Goal: Transaction & Acquisition: Purchase product/service

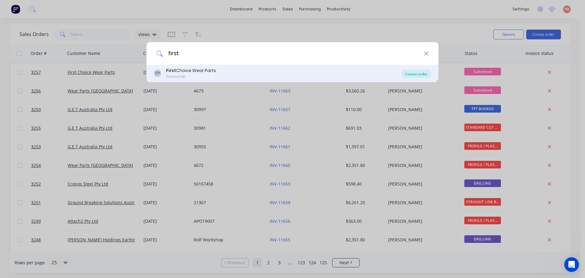
type input "first"
drag, startPoint x: 407, startPoint y: 73, endPoint x: 418, endPoint y: 80, distance: 12.7
click at [407, 73] on div "Create order" at bounding box center [417, 74] width 30 height 9
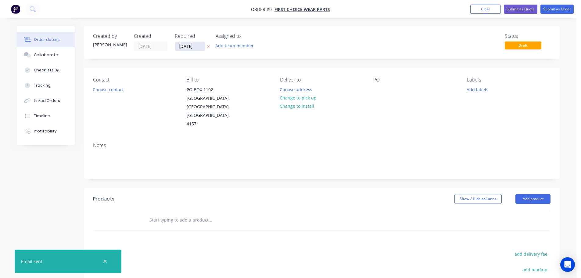
click at [191, 46] on input "[DATE]" at bounding box center [190, 46] width 30 height 9
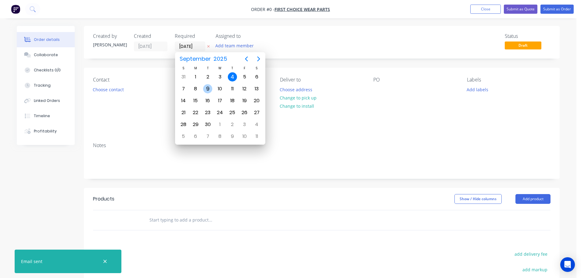
click at [206, 89] on div "9" at bounding box center [207, 88] width 9 height 9
type input "[DATE]"
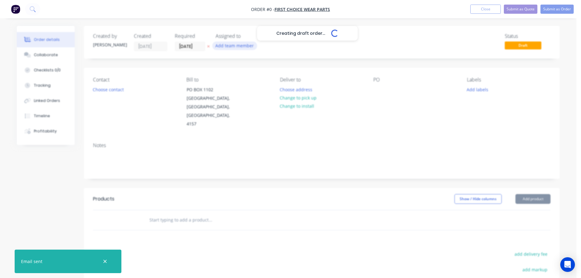
click at [235, 43] on button "Add team member" at bounding box center [234, 45] width 45 height 8
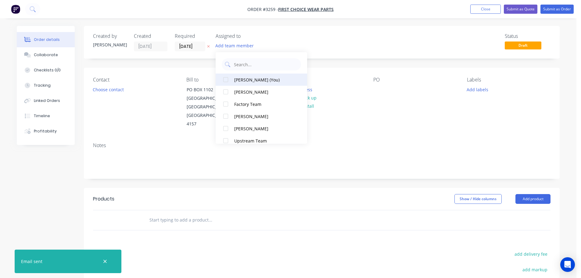
click at [237, 78] on div "[PERSON_NAME] (You)" at bounding box center [264, 80] width 61 height 6
click at [92, 92] on button "Choose contact" at bounding box center [108, 89] width 37 height 8
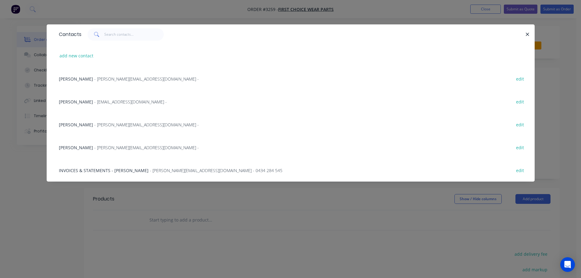
click at [94, 104] on span "- [EMAIL_ADDRESS][DOMAIN_NAME] -" at bounding box center [130, 102] width 73 height 6
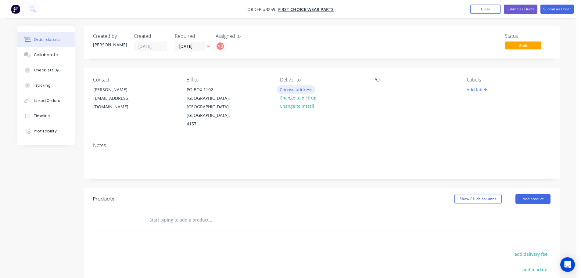
click at [301, 90] on button "Choose address" at bounding box center [296, 89] width 39 height 8
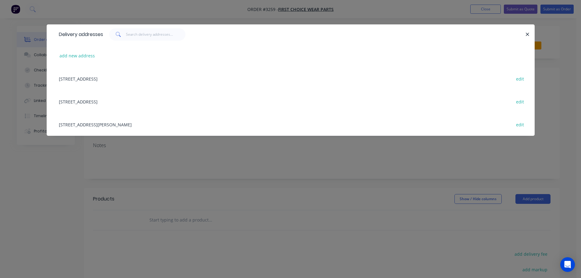
click at [76, 130] on div "[STREET_ADDRESS][PERSON_NAME] edit" at bounding box center [291, 124] width 470 height 23
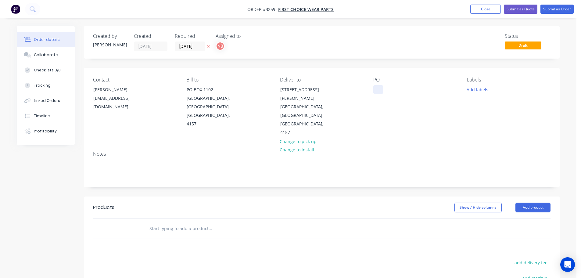
click at [379, 91] on div at bounding box center [378, 89] width 10 height 9
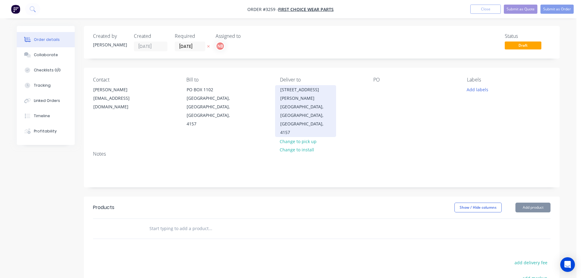
click at [289, 102] on div "[GEOGRAPHIC_DATA], [GEOGRAPHIC_DATA], [GEOGRAPHIC_DATA], 4157" at bounding box center [305, 119] width 51 height 34
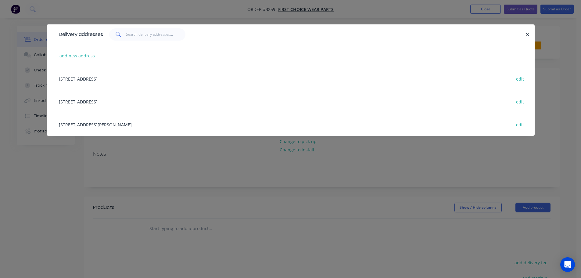
drag, startPoint x: 188, startPoint y: 169, endPoint x: 195, endPoint y: 164, distance: 8.0
click at [191, 166] on div "Delivery addresses add new address [GEOGRAPHIC_DATA], [STREET_ADDRESS][PERSON_N…" at bounding box center [290, 139] width 581 height 278
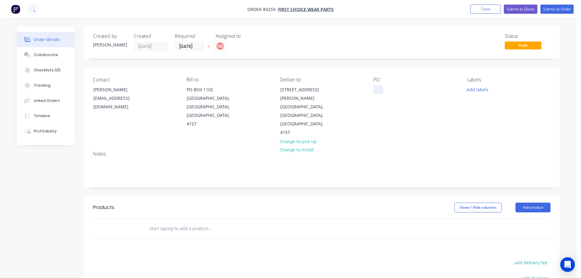
click at [377, 90] on div at bounding box center [378, 89] width 10 height 9
click at [472, 89] on button "Add labels" at bounding box center [477, 89] width 28 height 8
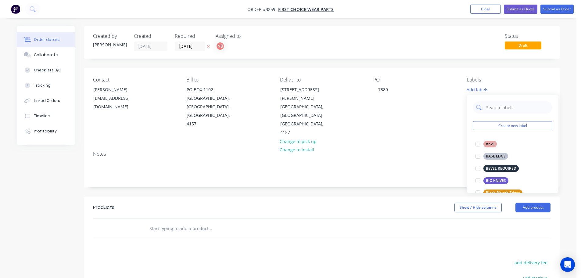
click at [493, 105] on input "text" at bounding box center [517, 107] width 64 height 12
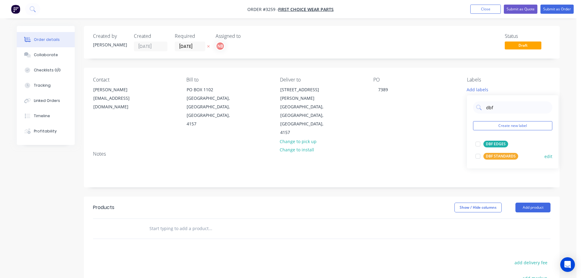
type input "dbf"
click at [491, 155] on div "DBF STANDARDS" at bounding box center [500, 156] width 35 height 7
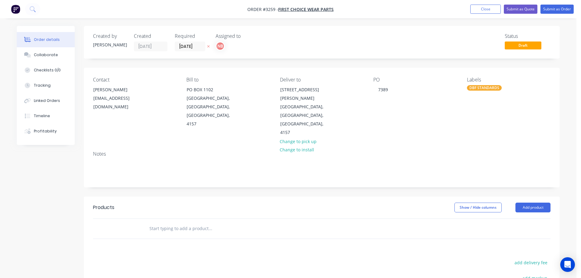
click at [424, 196] on header "Products Show / Hide columns Add product" at bounding box center [322, 207] width 476 height 22
click at [529, 202] on button "Add product" at bounding box center [532, 207] width 35 height 10
click at [519, 218] on div "Product catalogue" at bounding box center [521, 222] width 47 height 9
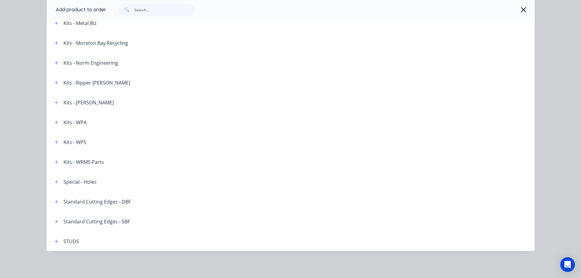
scroll to position [99, 0]
click at [55, 202] on icon "button" at bounding box center [56, 201] width 3 height 3
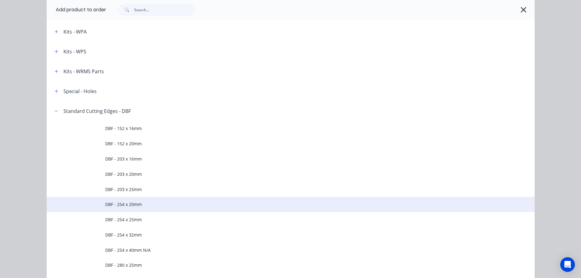
scroll to position [977, 0]
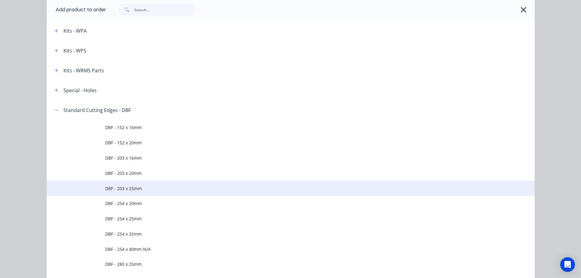
click at [124, 187] on span "DBF - 203 x 25mm" at bounding box center [276, 188] width 343 height 6
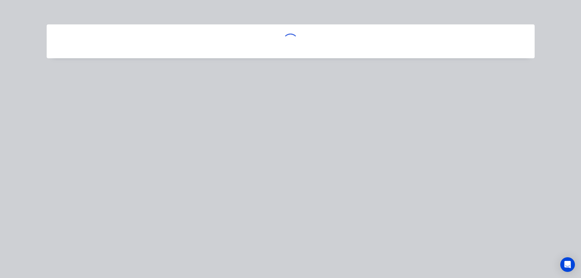
scroll to position [0, 0]
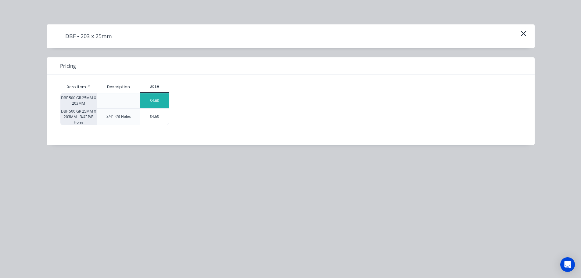
click at [154, 101] on div "$4.60" at bounding box center [154, 100] width 29 height 15
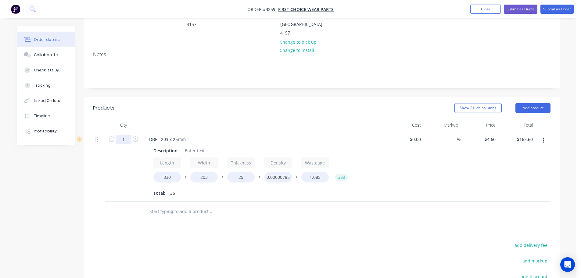
click at [124, 135] on input "1" at bounding box center [124, 139] width 16 height 9
type input "2"
type input "$331.20"
click at [180, 103] on div "Products" at bounding box center [141, 108] width 97 height 10
click at [154, 146] on div "Description" at bounding box center [165, 150] width 29 height 9
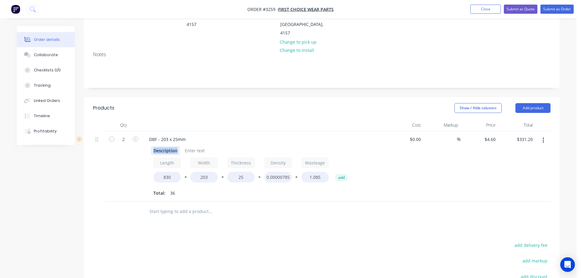
click at [154, 146] on div "Description" at bounding box center [165, 150] width 29 height 9
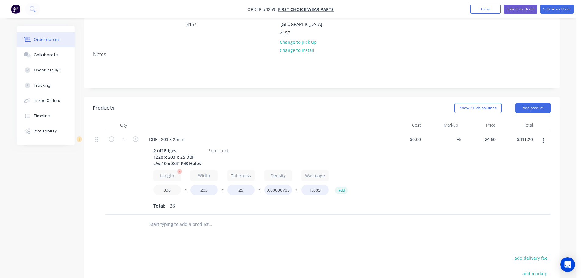
click at [164, 184] on input "830" at bounding box center [166, 189] width 27 height 11
type input "1220"
type input "$487.60"
click at [197, 201] on div "Total: 36" at bounding box center [263, 205] width 221 height 9
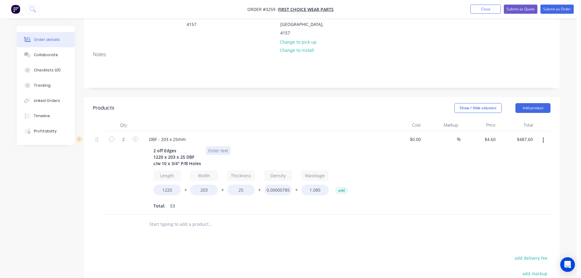
click at [213, 146] on div at bounding box center [218, 150] width 25 height 9
click at [534, 103] on button "Add product" at bounding box center [532, 108] width 35 height 10
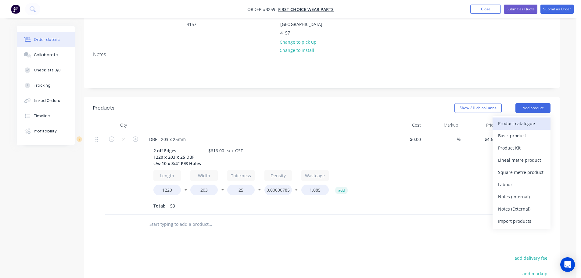
click at [528, 119] on div "Product catalogue" at bounding box center [521, 123] width 47 height 9
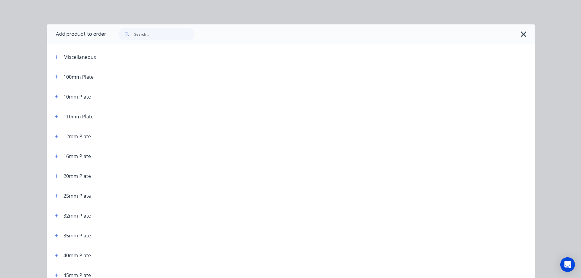
click at [53, 199] on span at bounding box center [57, 196] width 8 height 8
click at [53, 198] on button "button" at bounding box center [57, 196] width 8 height 8
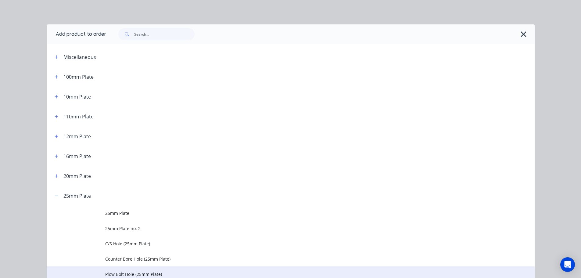
click at [114, 272] on span "Plow Bolt Hole (25mm Plate)" at bounding box center [276, 274] width 343 height 6
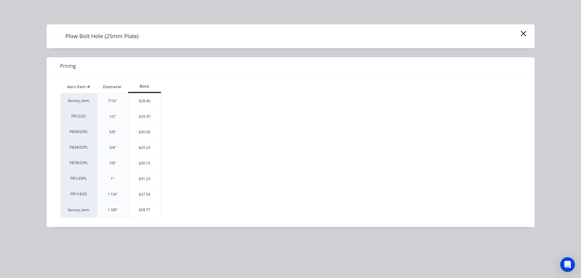
drag, startPoint x: 143, startPoint y: 147, endPoint x: 142, endPoint y: 151, distance: 4.1
click at [143, 147] on div "$29.23" at bounding box center [144, 147] width 33 height 15
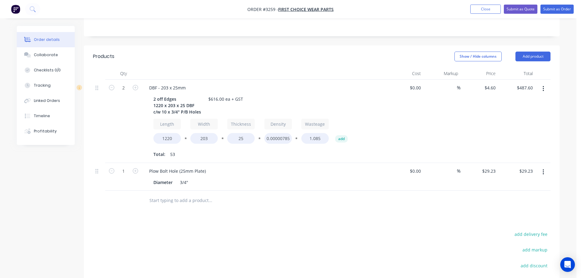
scroll to position [160, 0]
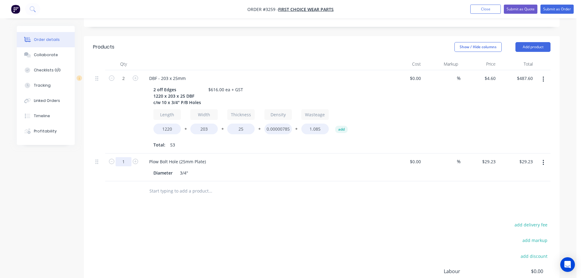
click at [122, 157] on input "1" at bounding box center [124, 161] width 16 height 9
type input "20"
type input "$584.60"
click at [131, 103] on div "2" at bounding box center [123, 111] width 37 height 83
click at [531, 42] on button "Add product" at bounding box center [532, 47] width 35 height 10
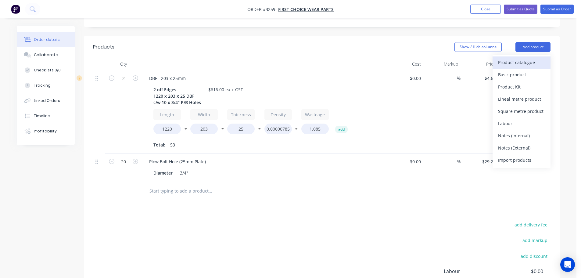
click at [522, 58] on div "Product catalogue" at bounding box center [521, 62] width 47 height 9
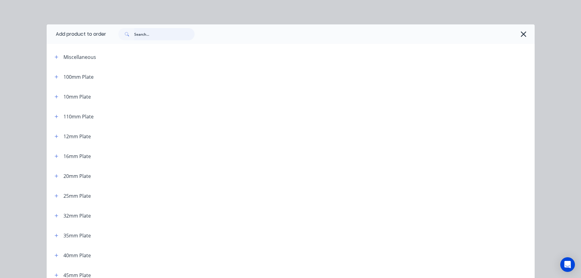
click at [176, 34] on input "text" at bounding box center [164, 34] width 60 height 12
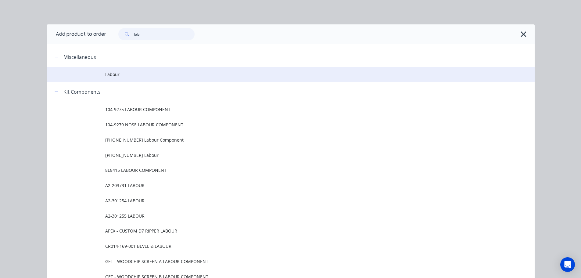
type input "lab"
click at [120, 72] on span "Labour" at bounding box center [276, 74] width 343 height 6
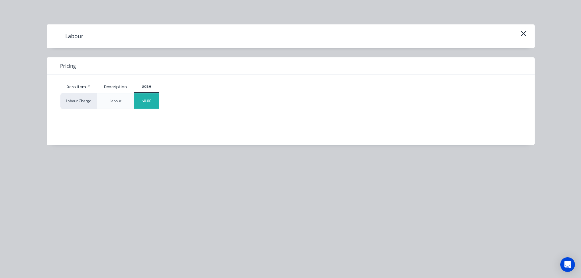
click at [148, 102] on div "$0.00" at bounding box center [146, 100] width 25 height 15
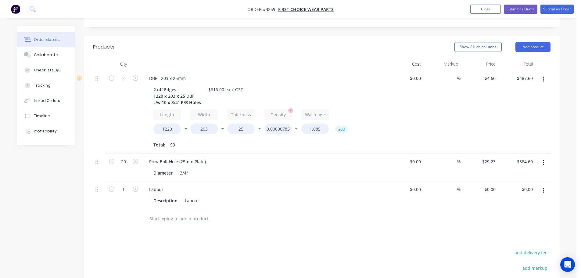
scroll to position [241, 0]
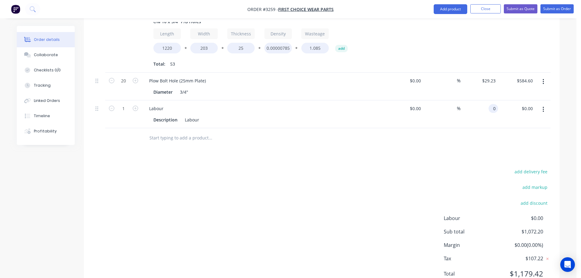
click at [493, 104] on input "0" at bounding box center [494, 108] width 7 height 9
type input "$159.80"
click at [452, 124] on div "Products Show / Hide columns Add product Qty Cost Markup Price Total 2 DBF - 20…" at bounding box center [322, 124] width 476 height 339
click at [477, 10] on button "Close" at bounding box center [485, 8] width 30 height 9
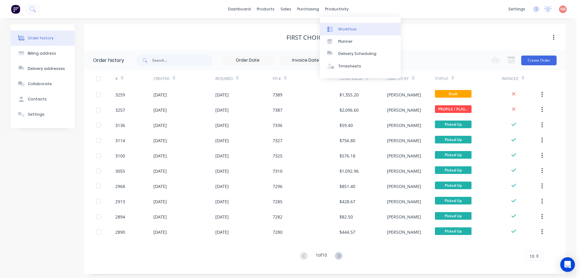
click at [342, 25] on link "Workflow" at bounding box center [360, 29] width 81 height 12
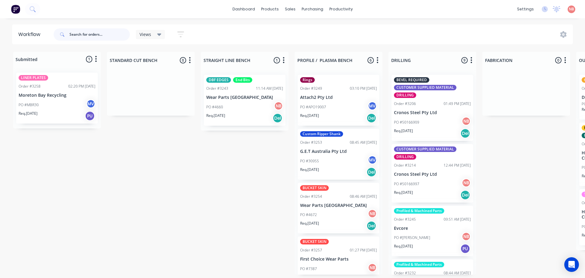
click at [91, 36] on input "text" at bounding box center [100, 34] width 60 height 12
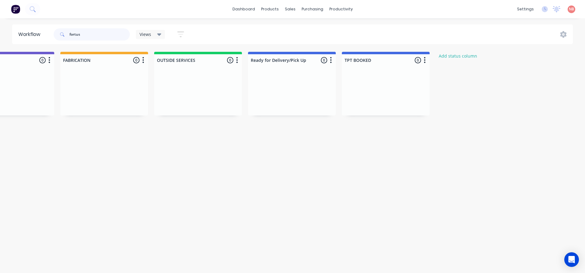
scroll to position [0, 430]
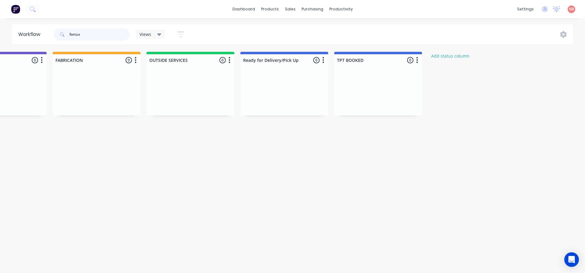
type input "fortus"
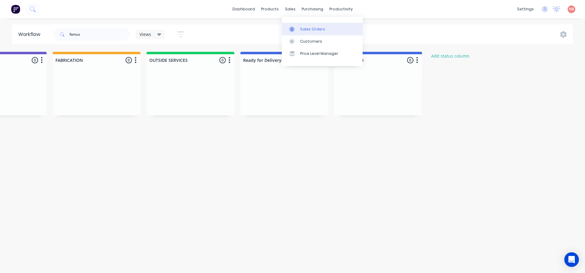
click at [297, 26] on link "Sales Orders" at bounding box center [322, 29] width 81 height 12
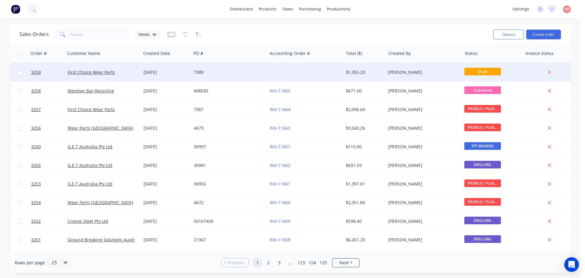
click at [246, 75] on div "7389" at bounding box center [228, 72] width 68 height 6
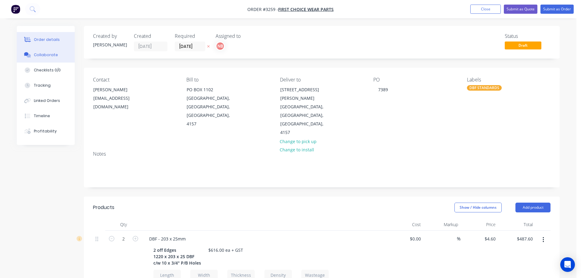
click at [51, 53] on div "Collaborate" at bounding box center [46, 54] width 24 height 5
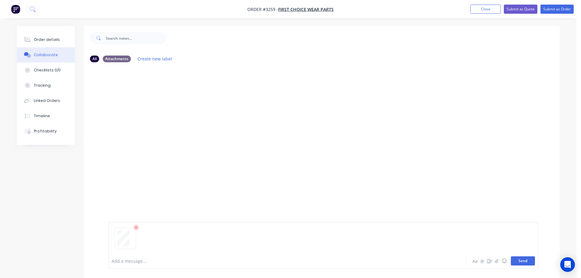
click at [525, 262] on button "Send" at bounding box center [523, 260] width 24 height 9
click at [52, 39] on div "Order details" at bounding box center [47, 39] width 26 height 5
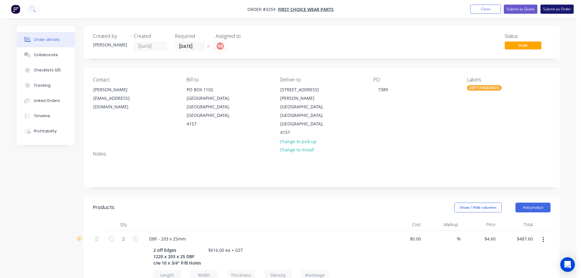
click at [555, 9] on button "Submit as Order" at bounding box center [556, 9] width 33 height 9
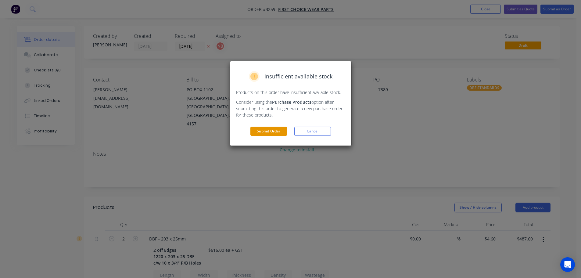
click at [280, 128] on button "Submit Order" at bounding box center [268, 131] width 37 height 9
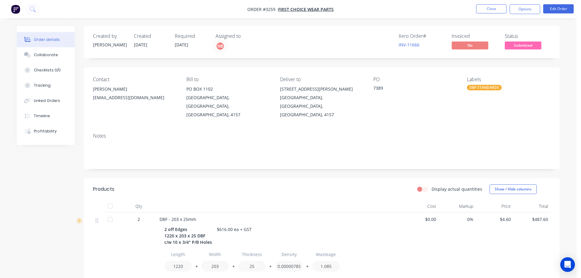
drag, startPoint x: 286, startPoint y: 109, endPoint x: 528, endPoint y: 3, distance: 263.9
click at [528, 3] on nav "Order #3259 - First Choice Wear Parts Close Options Edit Order" at bounding box center [290, 9] width 581 height 18
click at [42, 134] on button "Profitability" at bounding box center [46, 130] width 58 height 15
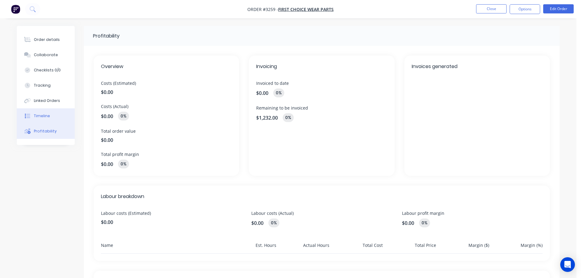
click at [39, 119] on button "Timeline" at bounding box center [46, 115] width 58 height 15
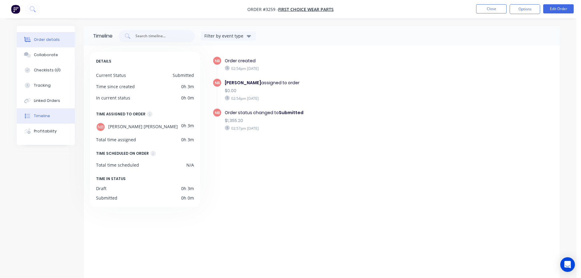
click at [47, 37] on div "Order details" at bounding box center [47, 39] width 26 height 5
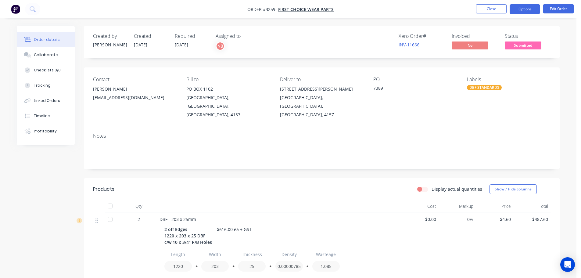
click at [524, 7] on button "Options" at bounding box center [524, 9] width 30 height 10
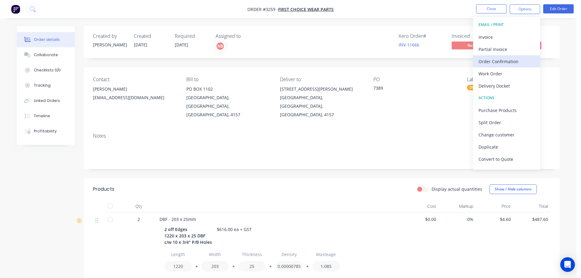
click at [501, 59] on div "Order Confirmation" at bounding box center [506, 61] width 56 height 9
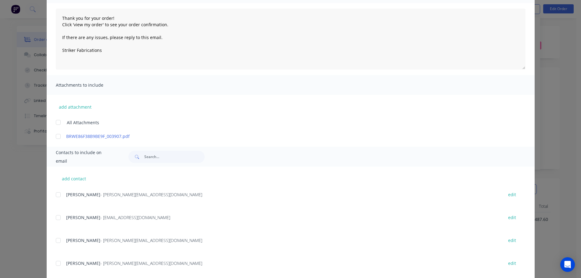
click at [61, 217] on div at bounding box center [58, 217] width 12 height 12
type textarea "Thank you for your order! Click 'view my order' to see your order confirmation.…"
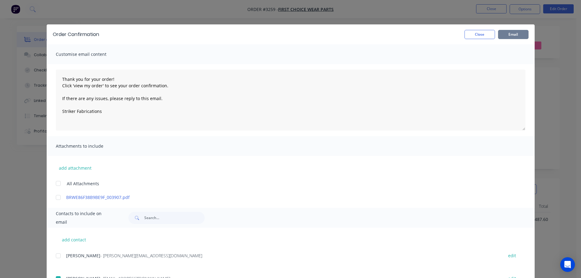
click at [513, 34] on button "Email" at bounding box center [513, 34] width 30 height 9
type textarea "Thank you for your order! Click 'view my order' to see your order confirmation.…"
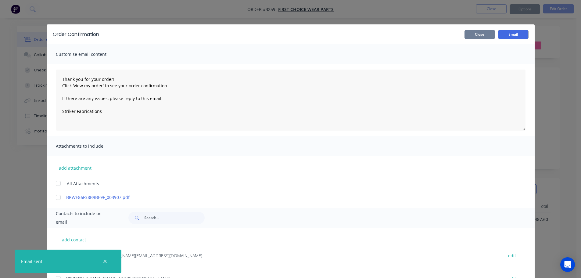
click at [480, 35] on button "Close" at bounding box center [479, 34] width 30 height 9
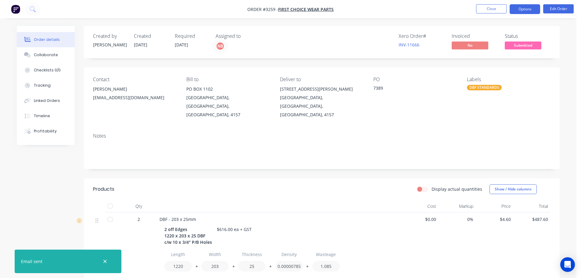
click at [521, 9] on button "Options" at bounding box center [524, 9] width 30 height 10
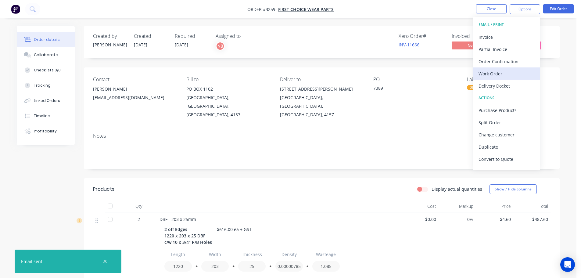
click at [498, 70] on div "Work Order" at bounding box center [506, 73] width 56 height 9
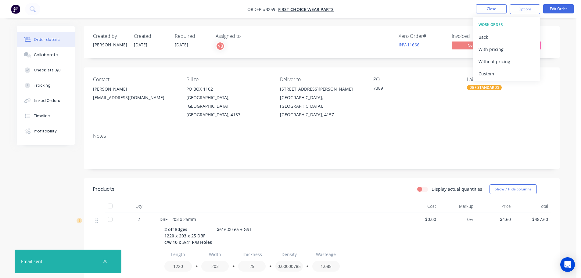
click at [498, 70] on div "Custom" at bounding box center [506, 73] width 56 height 9
click at [497, 62] on div "Without pricing" at bounding box center [506, 61] width 56 height 9
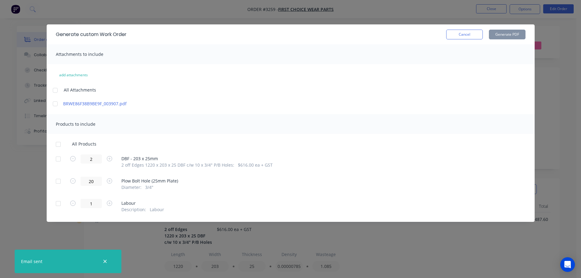
drag, startPoint x: 57, startPoint y: 159, endPoint x: 125, endPoint y: 139, distance: 70.9
click at [58, 159] on div at bounding box center [58, 159] width 12 height 12
click at [509, 35] on button "Generate PDF" at bounding box center [507, 35] width 37 height 10
click at [452, 31] on button "Cancel" at bounding box center [464, 35] width 37 height 10
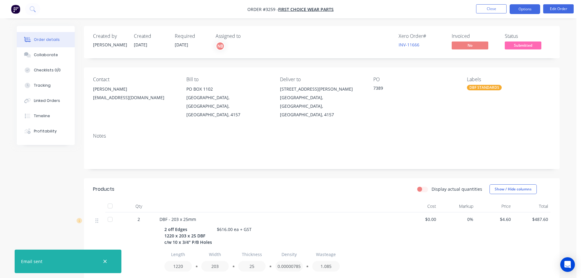
click at [523, 8] on button "Options" at bounding box center [524, 9] width 30 height 10
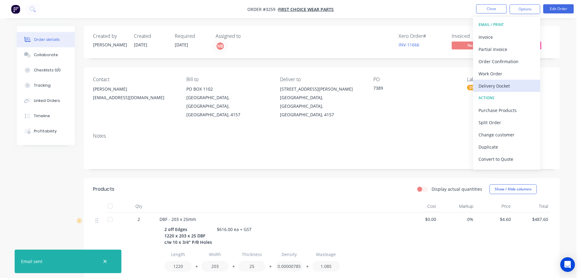
click at [498, 84] on div "Delivery Docket" at bounding box center [506, 85] width 56 height 9
click at [496, 75] on div "Custom" at bounding box center [506, 73] width 56 height 9
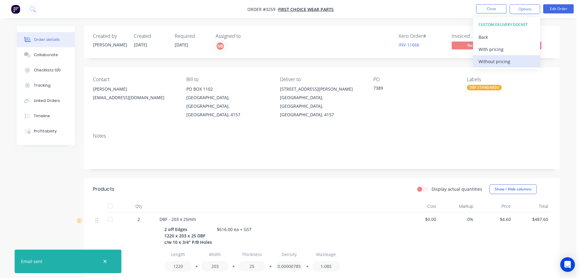
click at [495, 63] on div "Without pricing" at bounding box center [506, 61] width 56 height 9
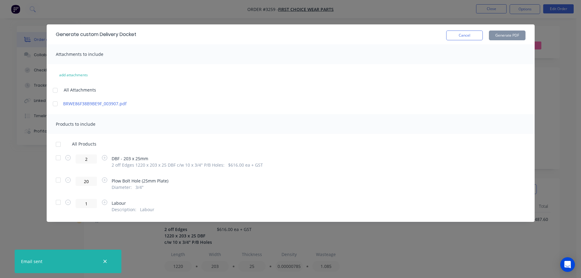
click at [60, 157] on div at bounding box center [58, 158] width 12 height 12
click at [507, 38] on button "Generate PDF" at bounding box center [507, 35] width 37 height 10
click at [451, 34] on button "Cancel" at bounding box center [464, 35] width 37 height 10
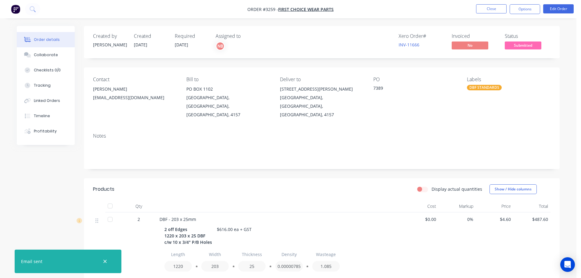
click at [509, 12] on ul "Close Options Edit Order" at bounding box center [525, 9] width 112 height 10
click at [513, 12] on button "Options" at bounding box center [524, 9] width 30 height 10
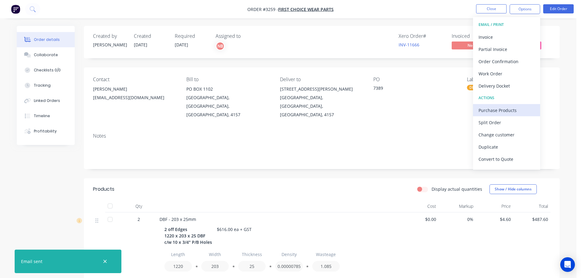
click at [499, 108] on div "Purchase Products" at bounding box center [506, 110] width 56 height 9
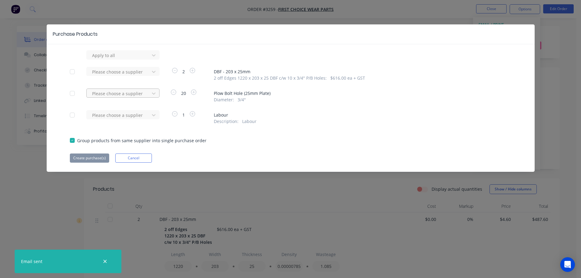
click at [127, 90] on div at bounding box center [118, 94] width 55 height 8
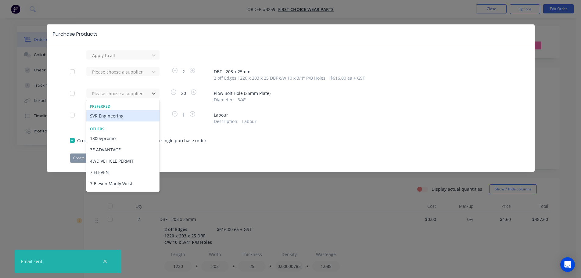
click at [123, 115] on div "SVR Engineering" at bounding box center [122, 115] width 73 height 11
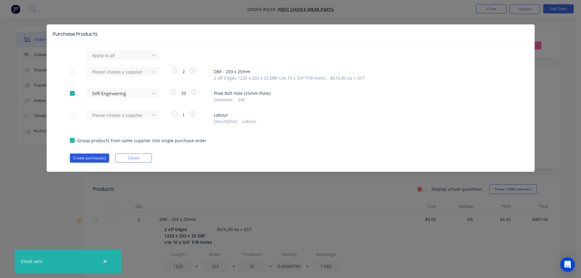
click at [100, 158] on button "Create purchase(s)" at bounding box center [89, 157] width 39 height 9
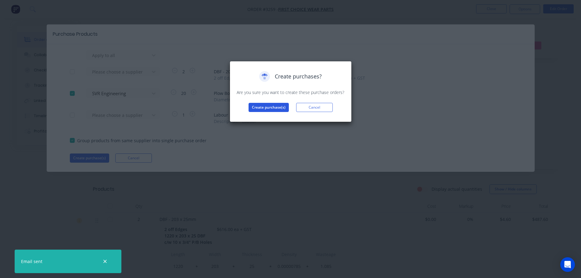
click at [259, 103] on button "Create purchase(s)" at bounding box center [268, 107] width 40 height 9
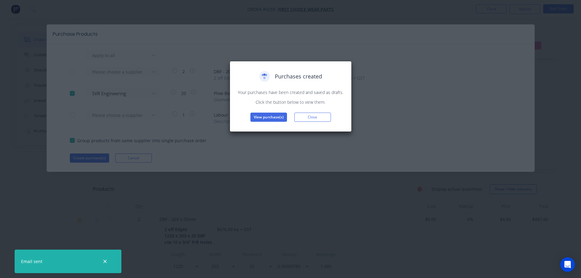
click at [260, 115] on button "View purchase(s)" at bounding box center [268, 116] width 37 height 9
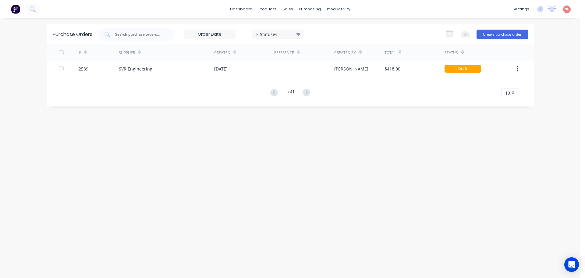
click at [248, 67] on div "[DATE]" at bounding box center [244, 68] width 60 height 15
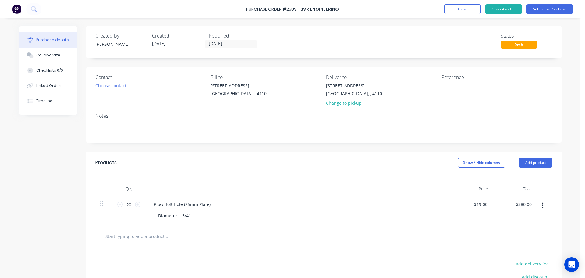
click at [243, 39] on div "Required [DATE]" at bounding box center [235, 40] width 52 height 16
click at [243, 43] on input "[DATE]" at bounding box center [230, 44] width 51 height 8
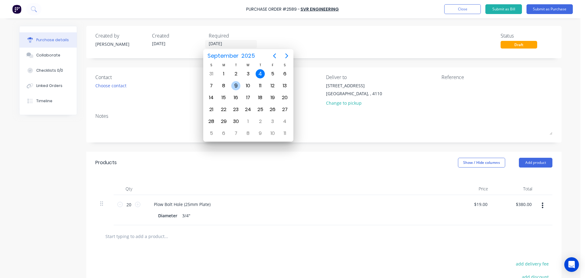
click at [236, 86] on div "9" at bounding box center [235, 85] width 9 height 9
type input "[DATE]"
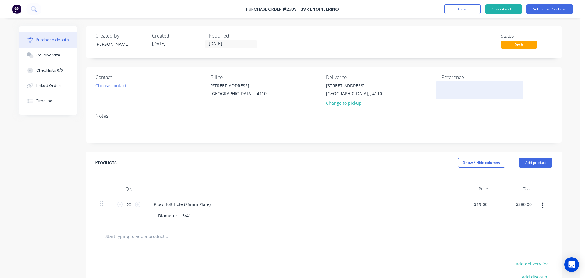
click at [452, 85] on textarea at bounding box center [480, 89] width 76 height 14
type textarea "FC"
type textarea "x"
type textarea "FCW"
type textarea "x"
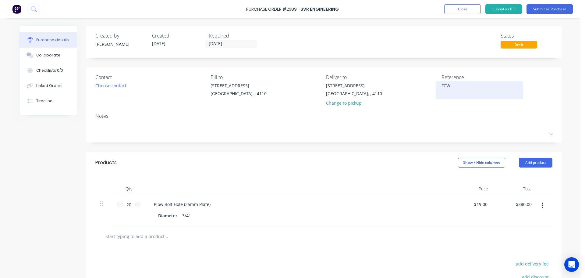
type textarea "FCWP"
type textarea "x"
type textarea "FCWP"
type textarea "x"
type textarea "FCWP"
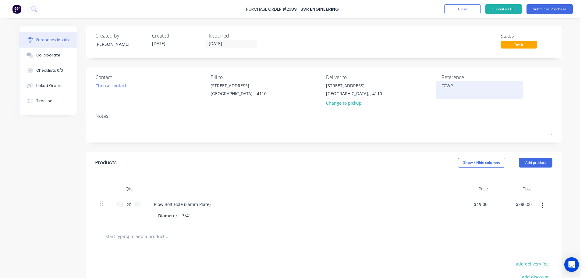
click at [474, 91] on textarea "FCWP" at bounding box center [480, 89] width 76 height 14
type textarea "x"
type textarea "FCWP 7"
type textarea "x"
type textarea "FCWP 73"
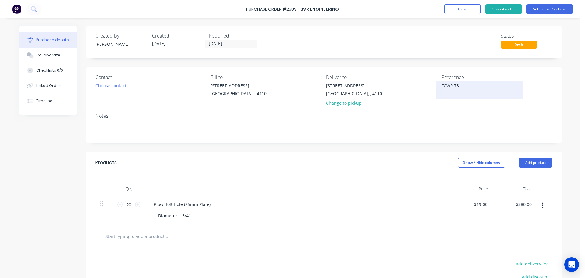
type textarea "x"
type textarea "FCWP 738"
type textarea "x"
type textarea "FCWP 7389"
type textarea "x"
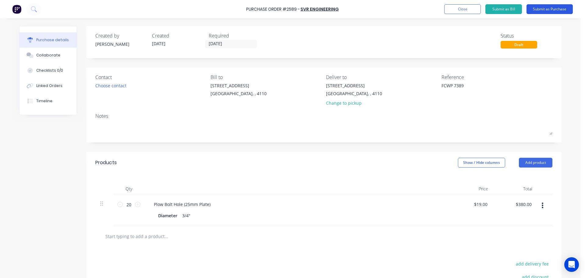
type textarea "FCWP 7389"
click at [543, 9] on button "Submit as Purchase" at bounding box center [550, 9] width 46 height 10
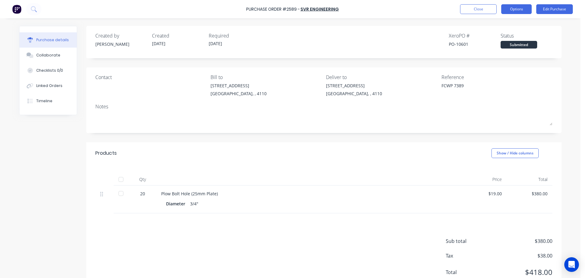
click at [516, 11] on button "Options" at bounding box center [517, 9] width 30 height 10
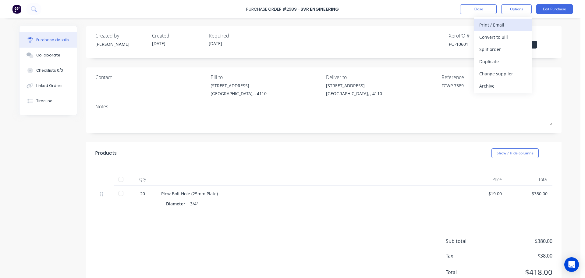
click at [498, 27] on div "Print / Email" at bounding box center [503, 24] width 47 height 9
click at [491, 37] on div "With pricing" at bounding box center [503, 37] width 47 height 9
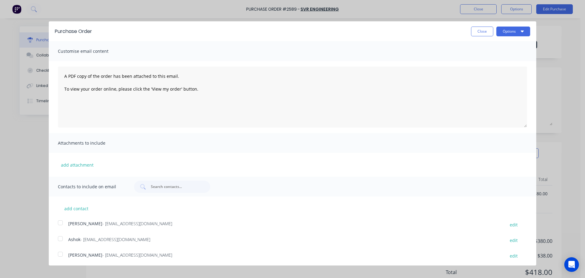
click at [62, 240] on div at bounding box center [60, 238] width 12 height 12
click at [505, 32] on button "Options" at bounding box center [514, 32] width 34 height 10
click at [498, 47] on div "Print" at bounding box center [501, 46] width 47 height 9
click at [483, 56] on div "Email" at bounding box center [501, 59] width 47 height 9
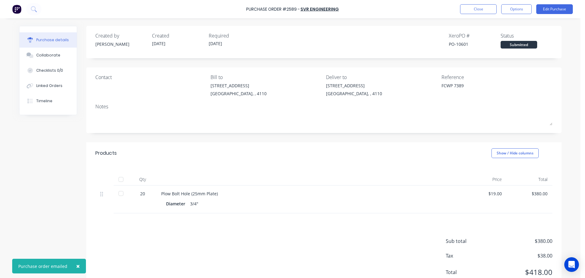
type textarea "x"
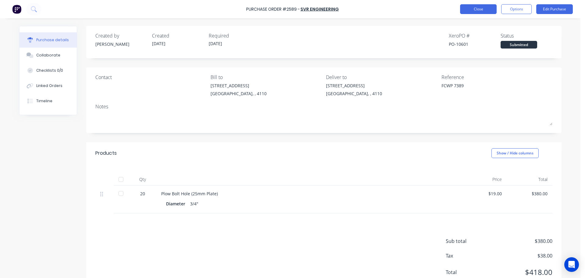
click at [467, 12] on button "Close" at bounding box center [478, 9] width 37 height 10
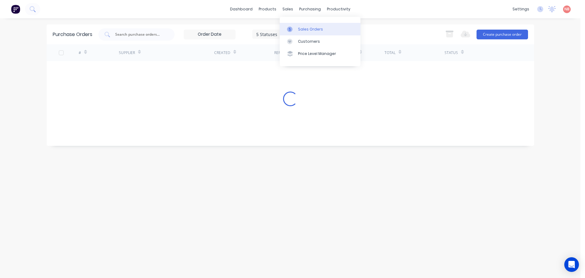
click at [291, 28] on icon at bounding box center [289, 29] width 5 height 5
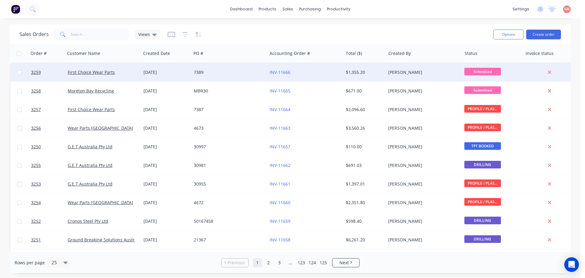
click at [234, 71] on div "7389" at bounding box center [228, 72] width 68 height 6
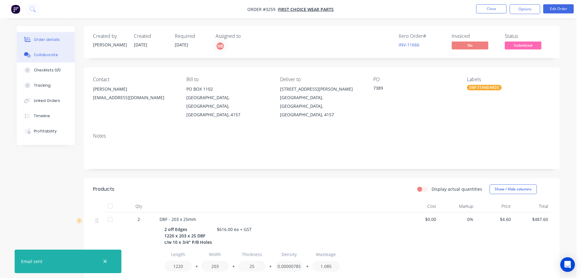
click at [51, 53] on div "Collaborate" at bounding box center [46, 54] width 24 height 5
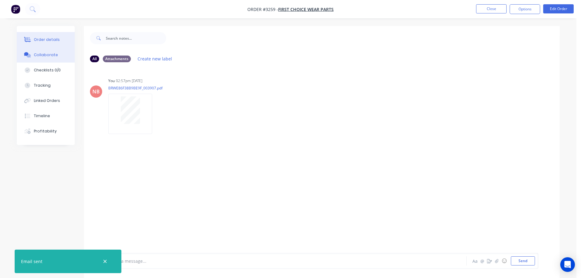
click at [63, 41] on button "Order details" at bounding box center [46, 39] width 58 height 15
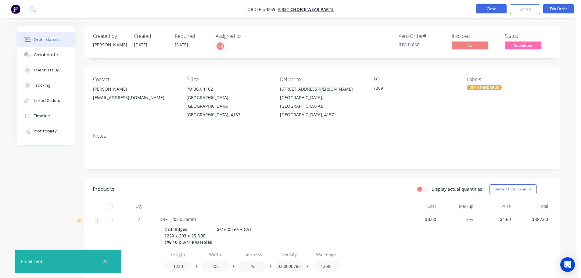
click at [484, 11] on button "Close" at bounding box center [491, 8] width 30 height 9
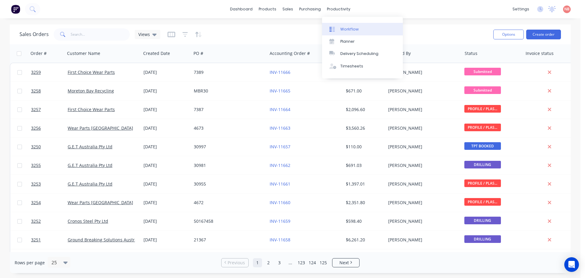
click at [344, 26] on link "Workflow" at bounding box center [362, 29] width 81 height 12
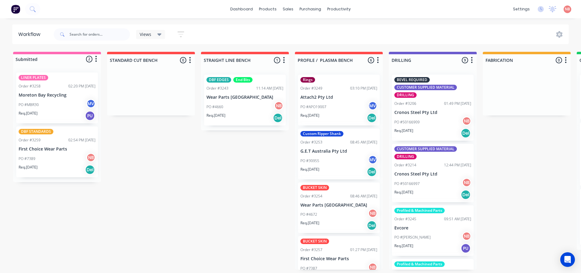
click at [34, 102] on p "PO #MBR30" at bounding box center [29, 104] width 20 height 5
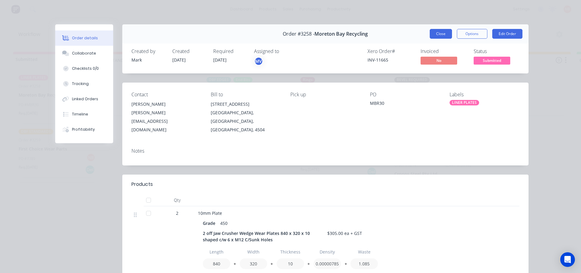
click at [439, 34] on button "Close" at bounding box center [441, 34] width 22 height 10
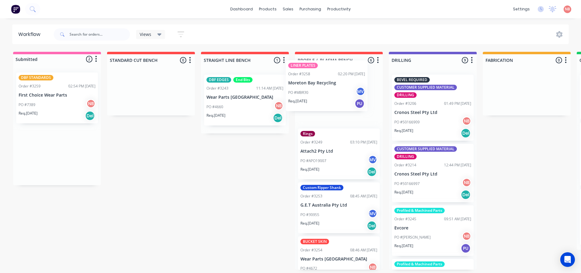
drag, startPoint x: 56, startPoint y: 87, endPoint x: 332, endPoint y: 75, distance: 276.8
click at [332, 75] on div "Submitted 2 Status colour #FF69B4 hex #FF69B4 Save Cancel Summaries Total order…" at bounding box center [503, 161] width 1017 height 218
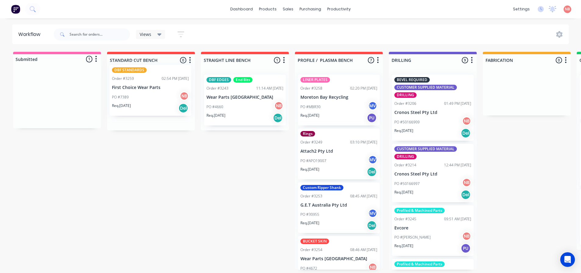
drag, startPoint x: 22, startPoint y: 111, endPoint x: 117, endPoint y: 103, distance: 95.4
click at [117, 103] on div "Submitted 1 Status colour #FF69B4 hex #FF69B4 Save Cancel Summaries Total order…" at bounding box center [503, 161] width 1017 height 218
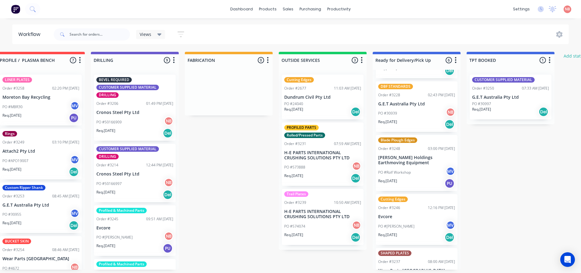
scroll to position [131, 0]
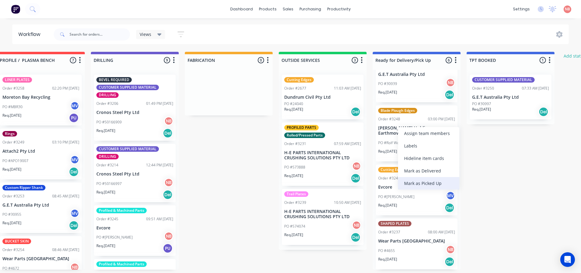
click at [407, 181] on div "Mark as Picked Up" at bounding box center [428, 183] width 61 height 12
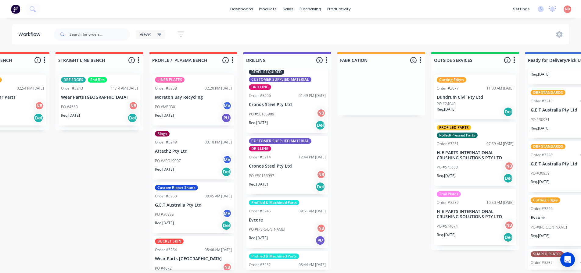
scroll to position [0, 0]
